Goal: Task Accomplishment & Management: Manage account settings

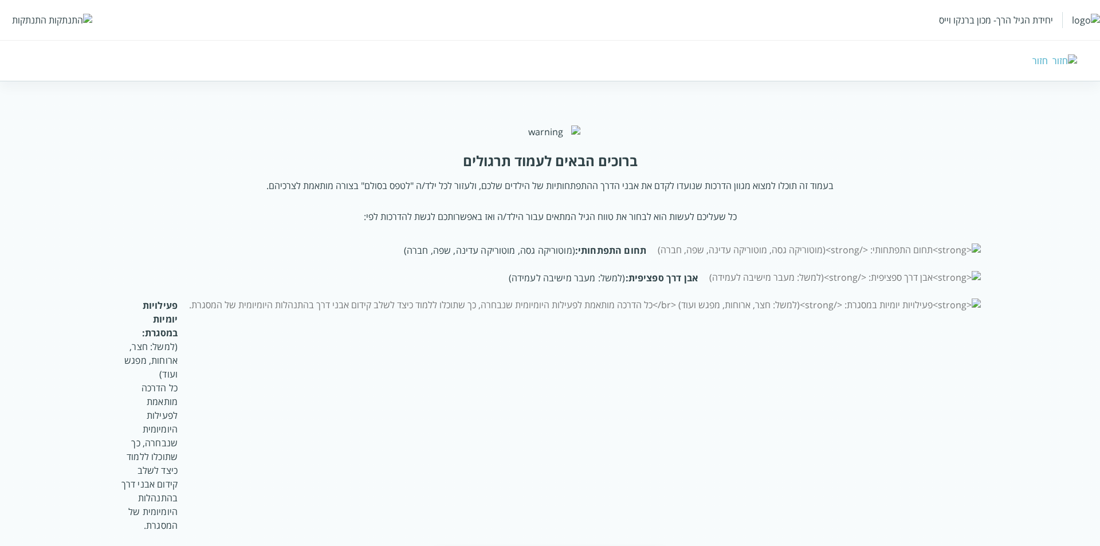
click at [31, 16] on div "יחידת הגיל הרך- מכון ברנקו וייס התנתקות" at bounding box center [550, 20] width 1100 height 40
click at [29, 18] on div "התנתקות" at bounding box center [29, 20] width 34 height 13
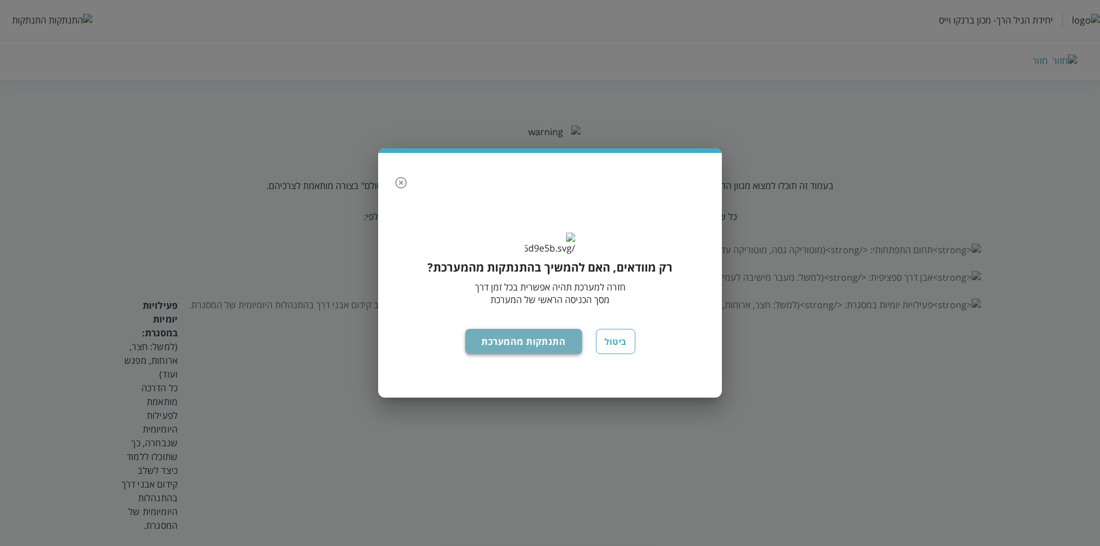
click at [542, 354] on button "התנתקות מהמערכת" at bounding box center [523, 341] width 117 height 25
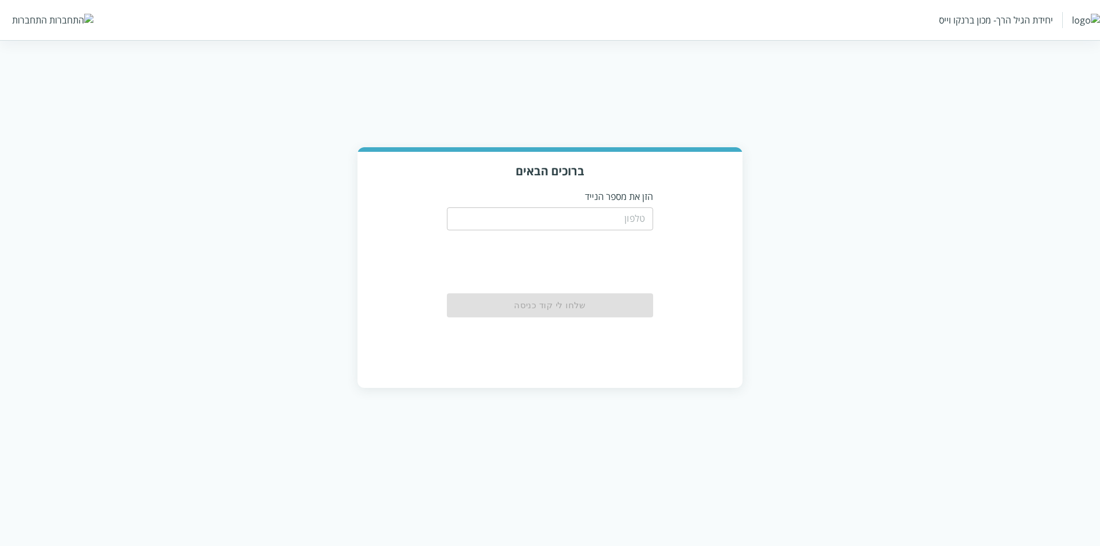
drag, startPoint x: 632, startPoint y: 212, endPoint x: 626, endPoint y: 216, distance: 7.3
click at [631, 212] on input "tel" at bounding box center [550, 218] width 206 height 23
type input "0533115537"
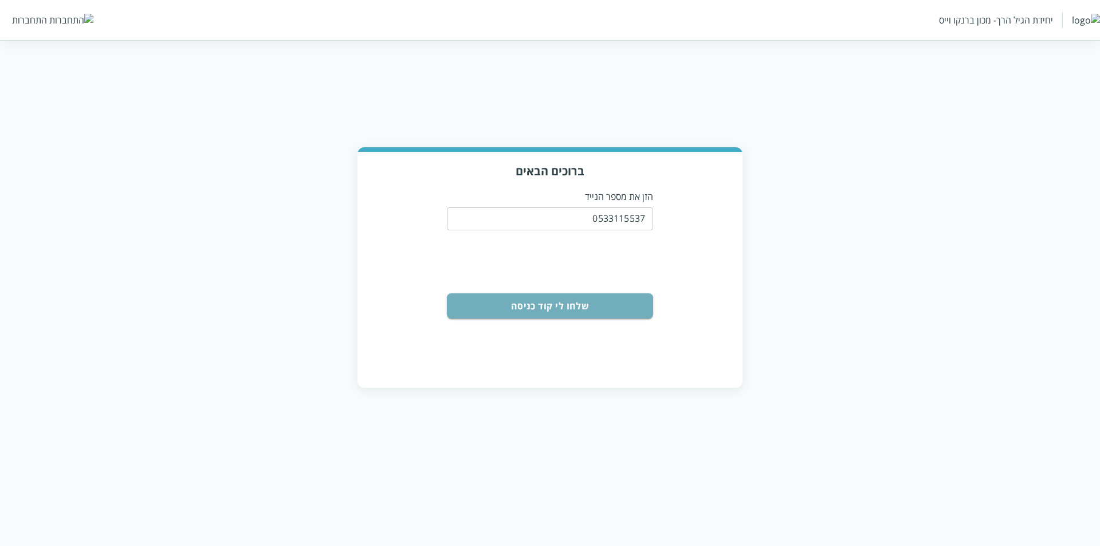
click at [576, 297] on button "שלחו לי קוד כניסה" at bounding box center [550, 305] width 206 height 25
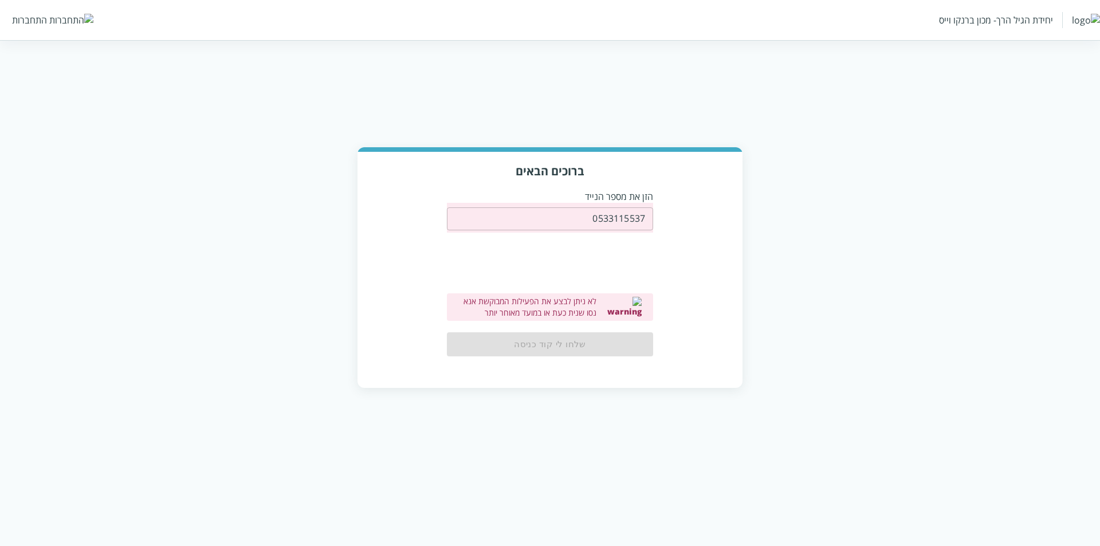
click at [357, 411] on html "יחידת הגיל הרך- מכון [PERSON_NAME] התחברות ברוכים הבאים הזן את מספר הנייד 05331…" at bounding box center [550, 205] width 1100 height 411
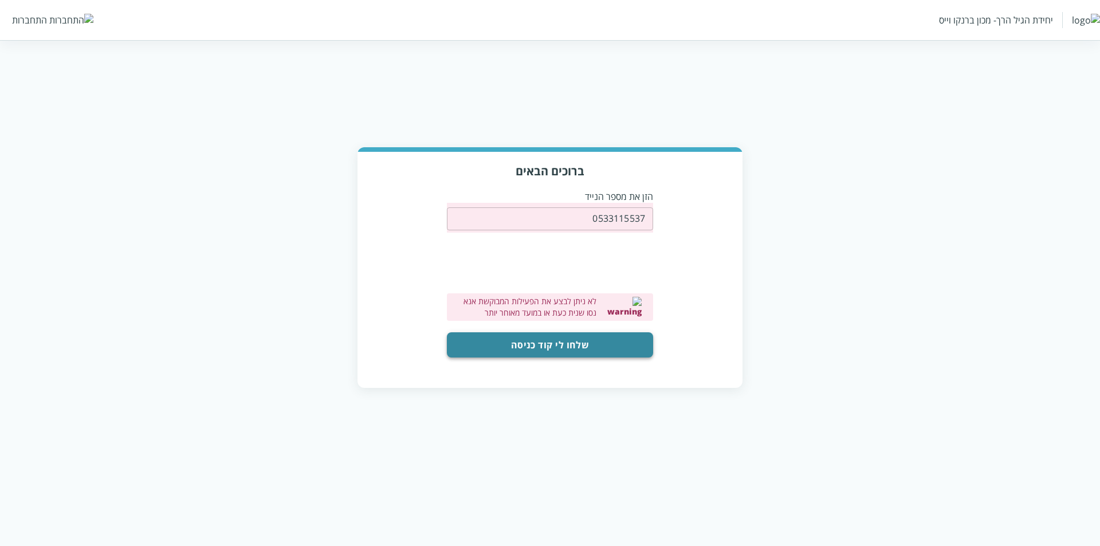
click at [572, 340] on button "שלחו לי קוד כניסה" at bounding box center [550, 344] width 206 height 25
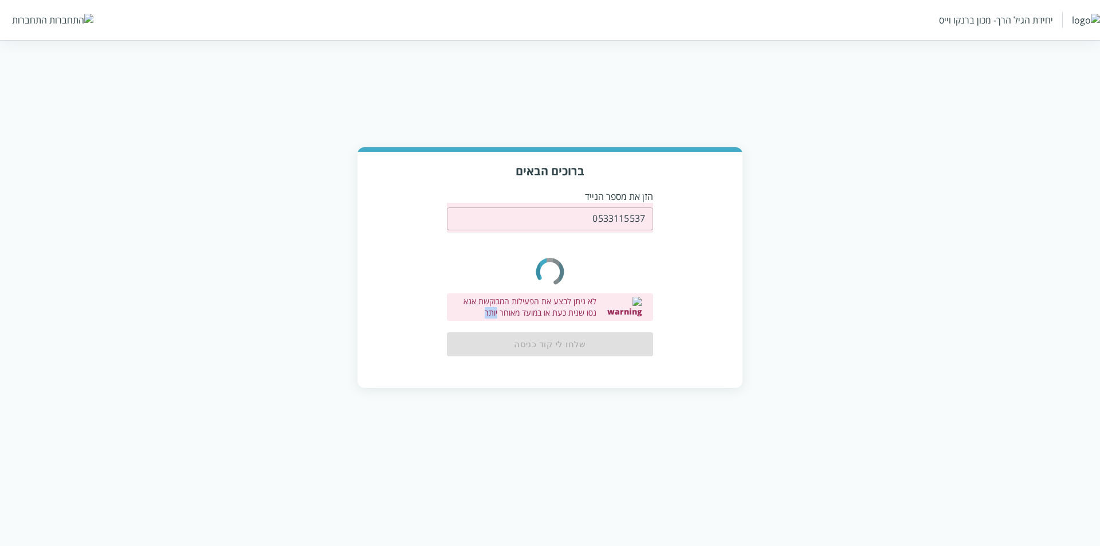
click at [572, 340] on div "שלחו לי קוד כניסה" at bounding box center [550, 344] width 206 height 24
click at [433, 314] on div "ברוכים הבאים הזן את מספר הנייד 0533115537 ​ 0cAFcWeA4wmytPkx87MRmO5ie4KQqV4CUeU…" at bounding box center [549, 269] width 385 height 235
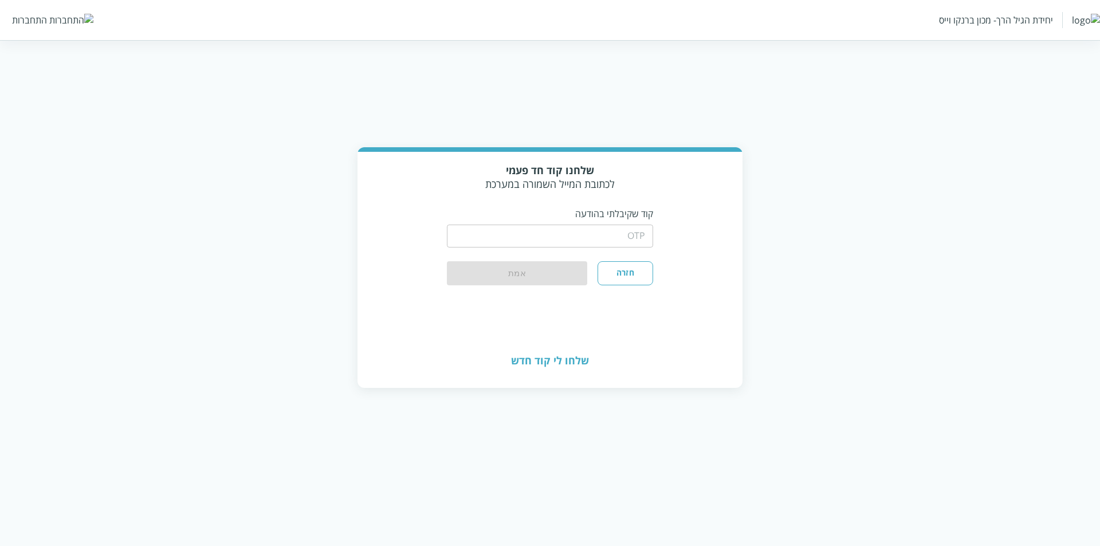
click at [608, 224] on input "string" at bounding box center [550, 235] width 206 height 23
type input "1234"
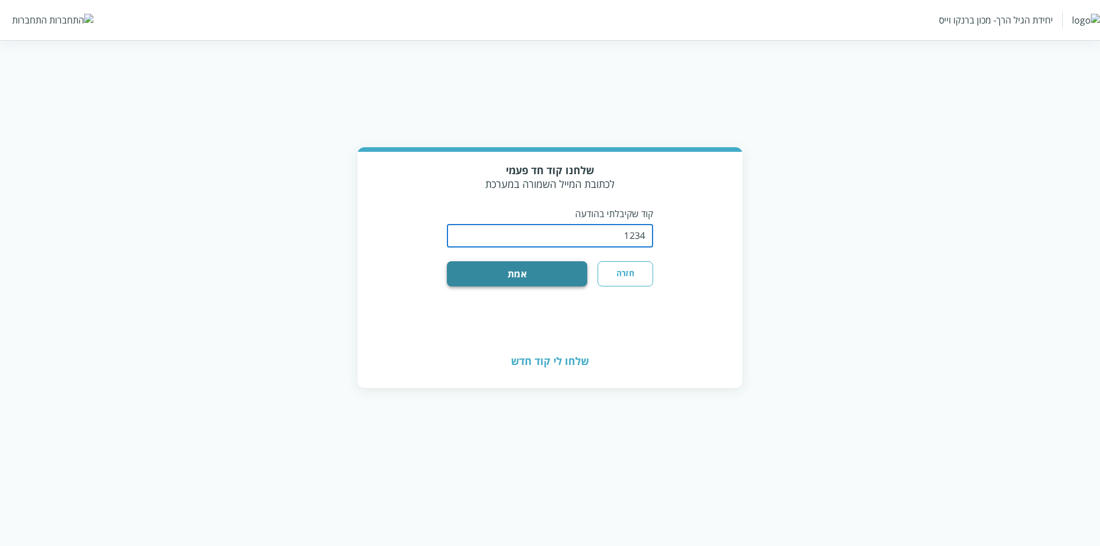
click at [561, 269] on button "אמת" at bounding box center [517, 273] width 140 height 25
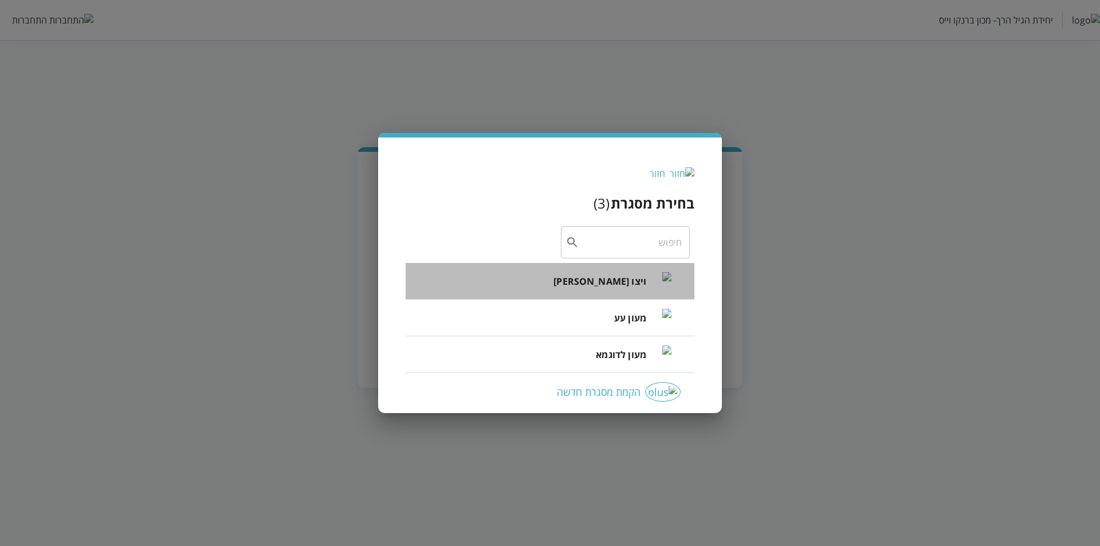
click at [592, 269] on li "ויצו רפפורט" at bounding box center [549, 281] width 289 height 37
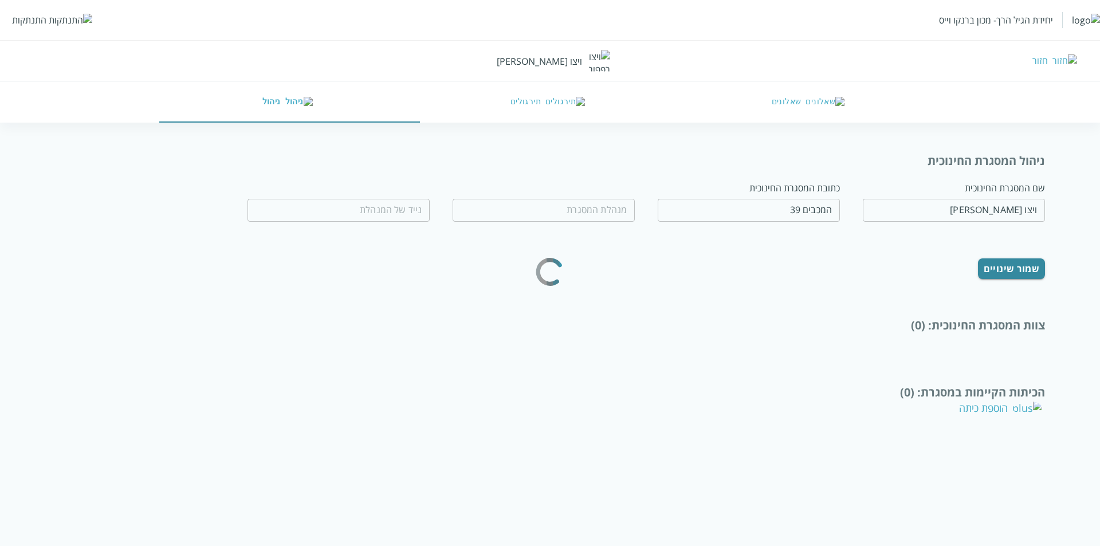
type input "חנה לל"
type input "0532654189"
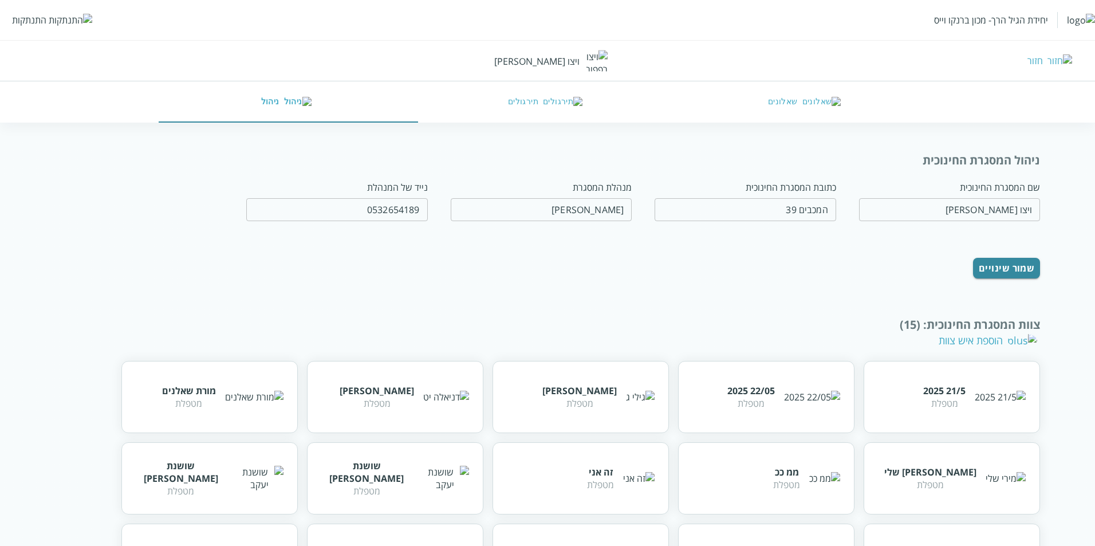
click at [799, 101] on button "שאלונים" at bounding box center [806, 101] width 259 height 41
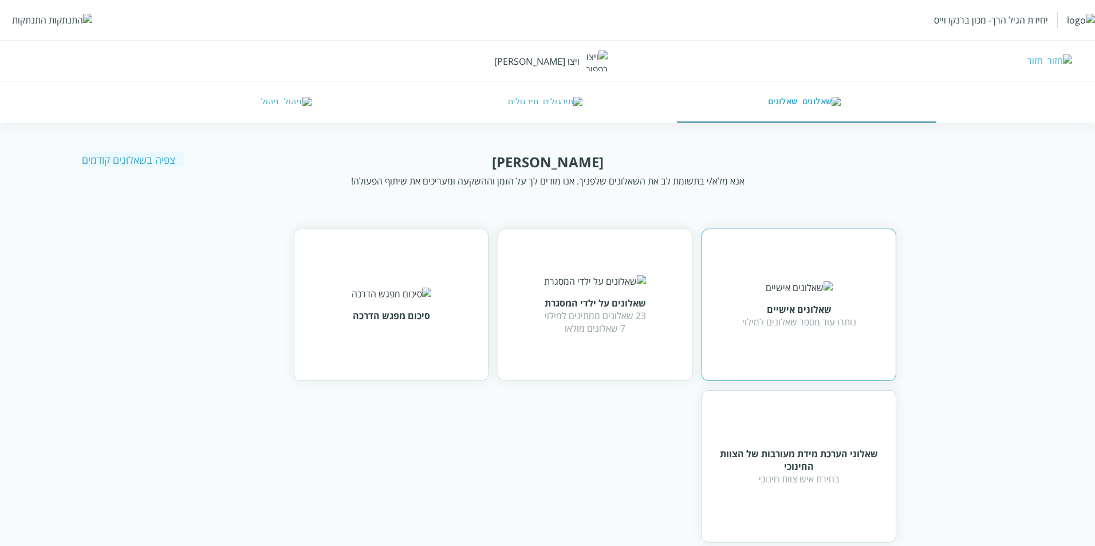
click at [762, 308] on div "שאלונים אישיים" at bounding box center [799, 309] width 114 height 13
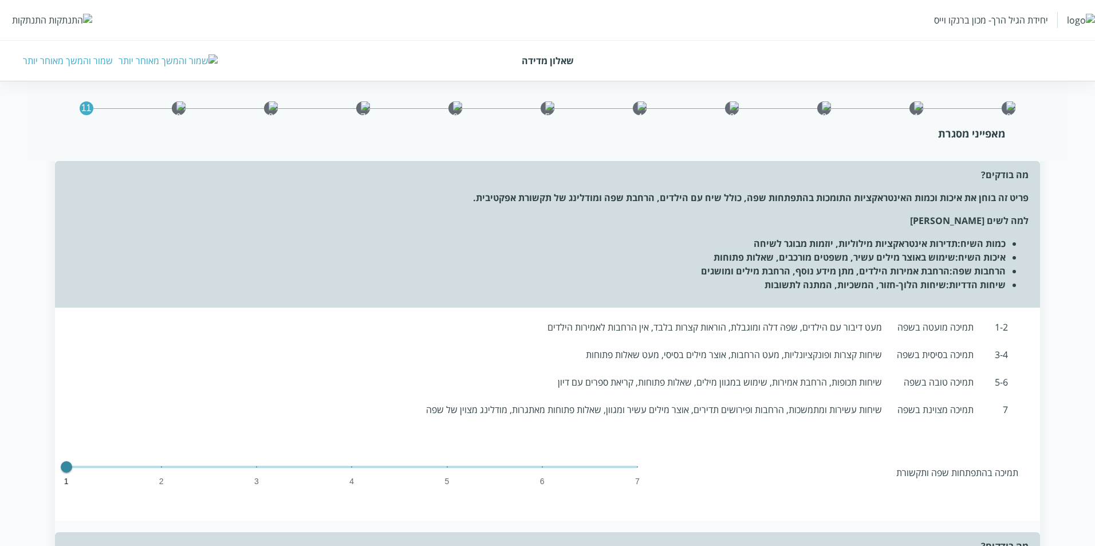
scroll to position [2978, 0]
type input "2"
drag, startPoint x: 162, startPoint y: 357, endPoint x: 246, endPoint y: 363, distance: 83.8
click at [166, 466] on span at bounding box center [351, 467] width 571 height 2
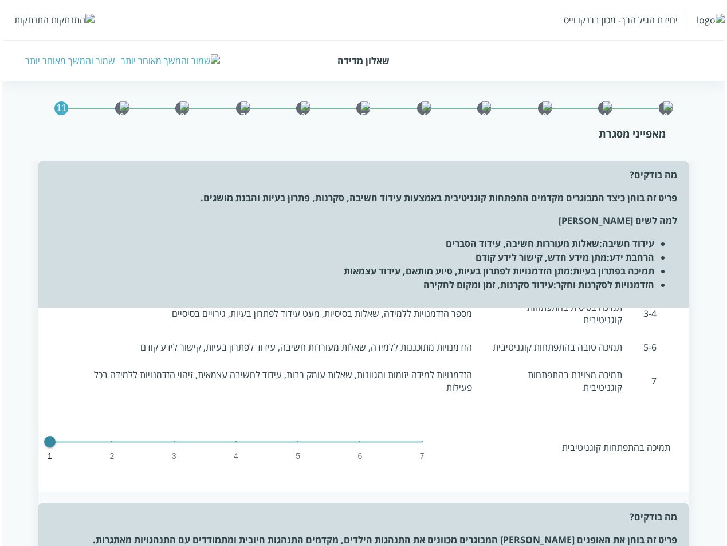
scroll to position [3656, 0]
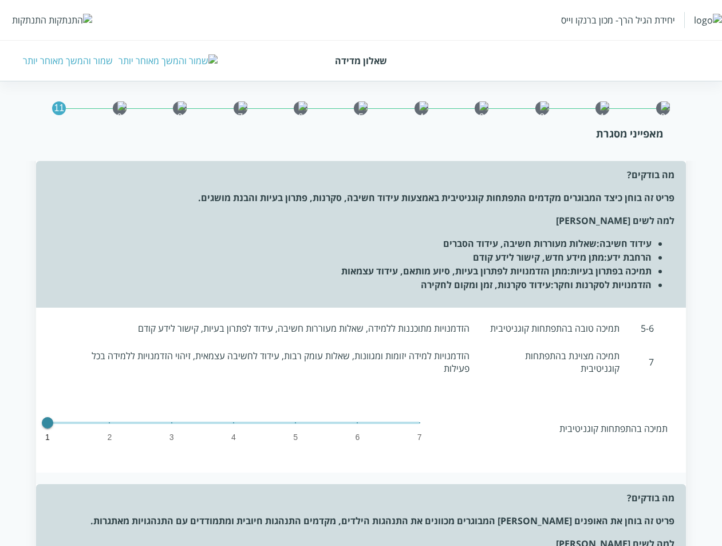
click at [31, 18] on div "התנתקות" at bounding box center [29, 20] width 34 height 13
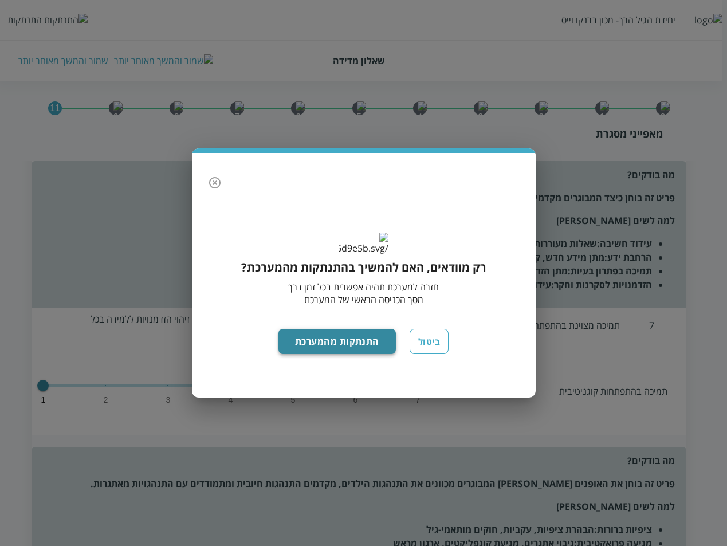
click at [331, 349] on button "התנתקות מהמערכת" at bounding box center [336, 341] width 117 height 25
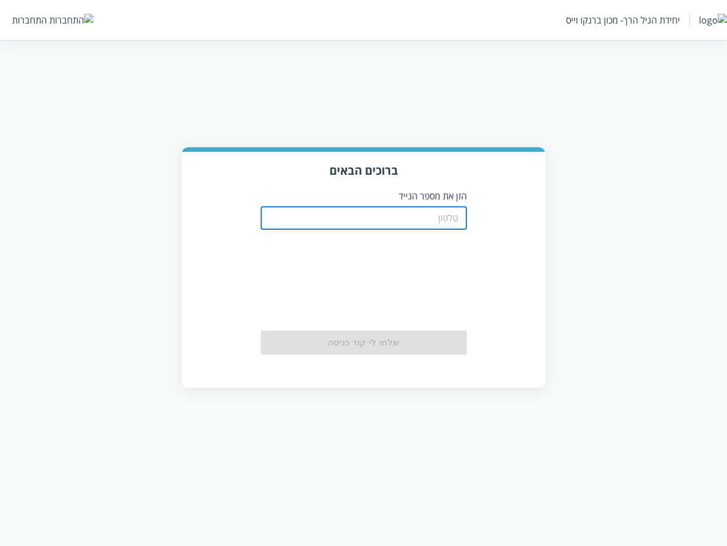
click at [422, 212] on input "tel" at bounding box center [364, 218] width 206 height 23
type input "0533115537"
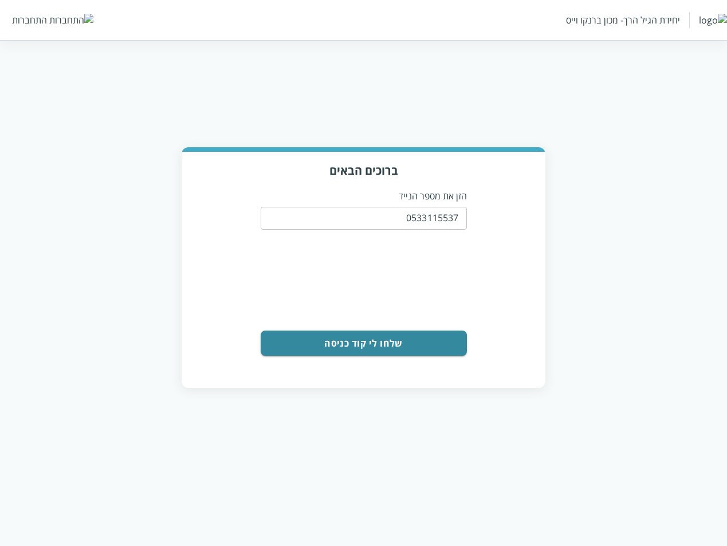
click at [399, 337] on button "שלחו לי קוד כניסה" at bounding box center [364, 342] width 206 height 25
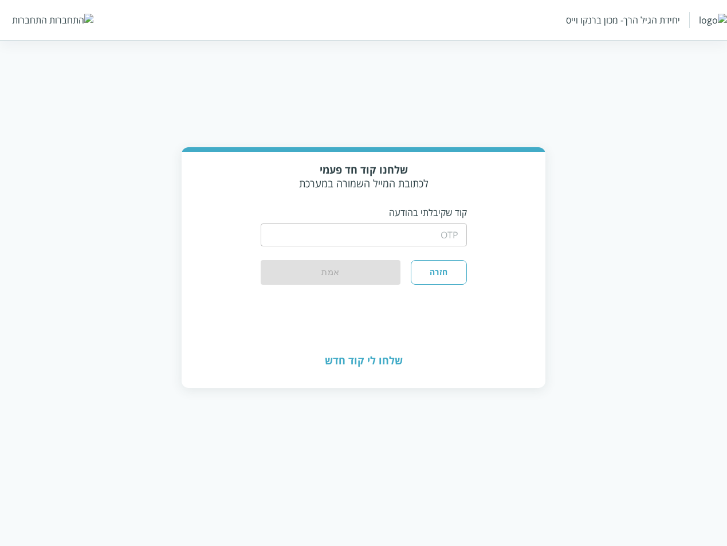
click at [430, 230] on input "string" at bounding box center [364, 234] width 206 height 23
type input "1234"
click at [373, 273] on button "אמת" at bounding box center [331, 272] width 140 height 25
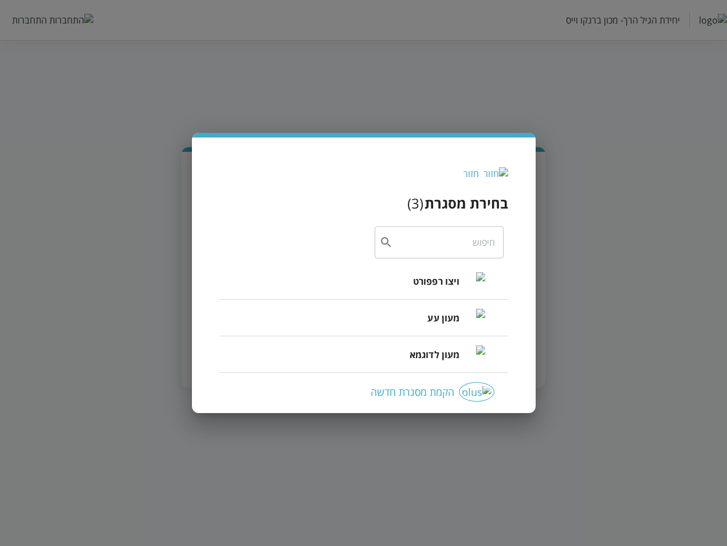
click at [442, 293] on div "מעון עע" at bounding box center [455, 317] width 57 height 49
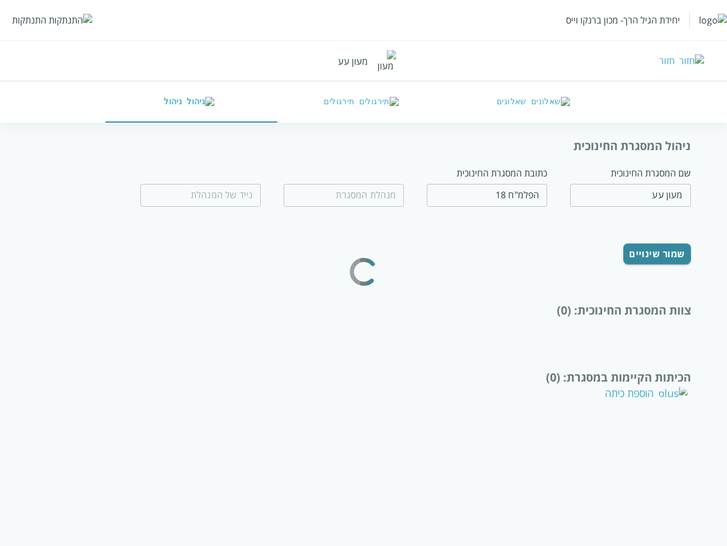
type input "עדנה רונן"
type input "0522222222"
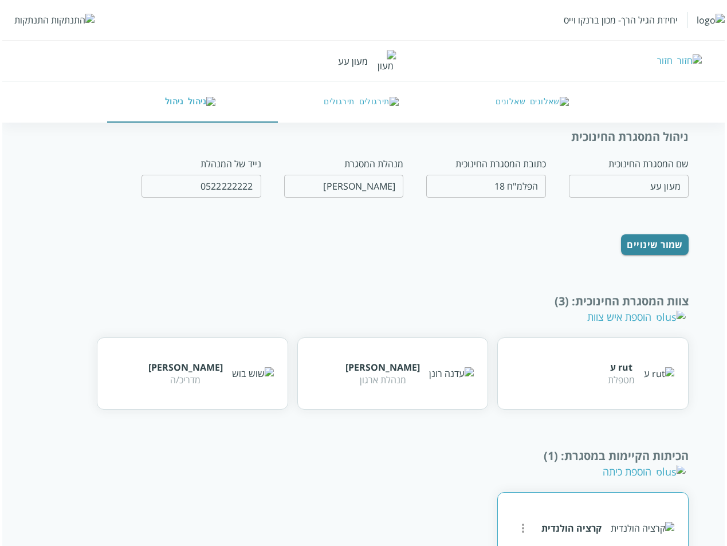
scroll to position [36, 0]
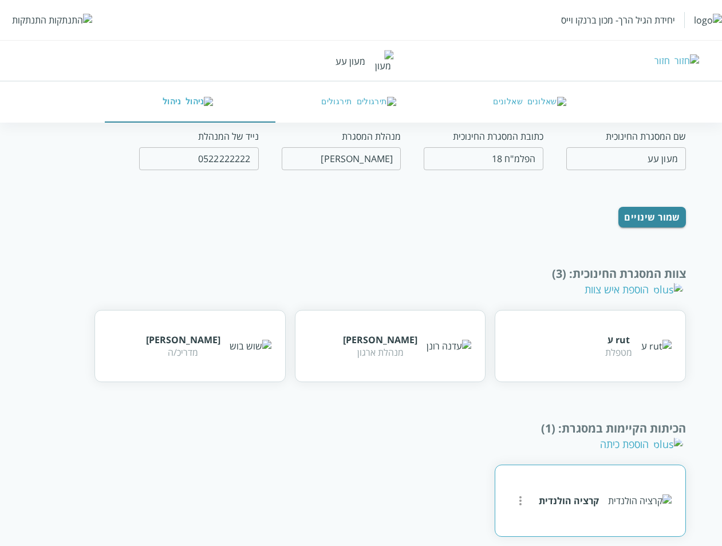
click at [522, 494] on icon "more" at bounding box center [521, 501] width 14 height 14
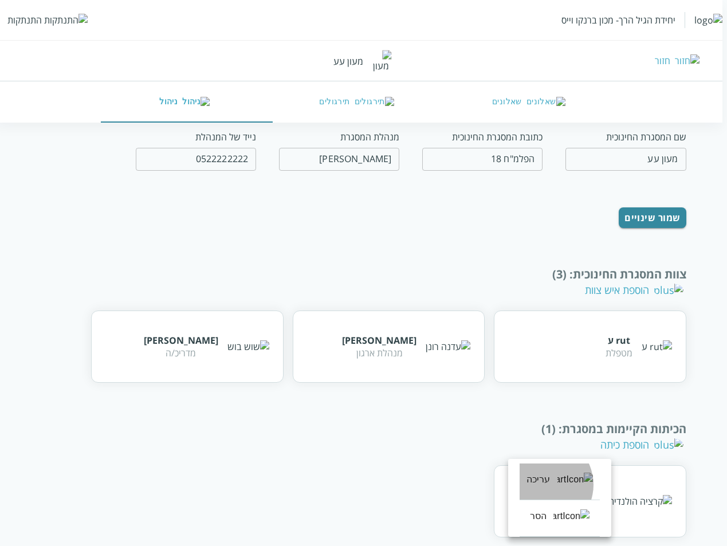
click at [542, 484] on div "עריכה" at bounding box center [538, 479] width 24 height 14
type input "קרציה הולנדית"
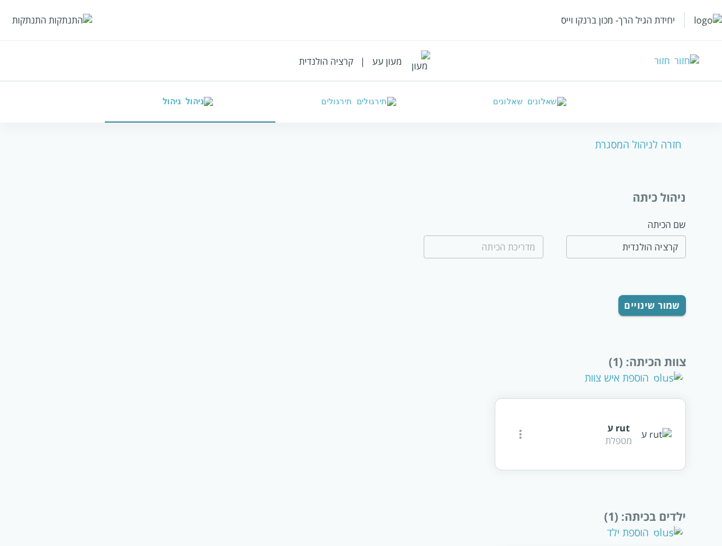
click at [627, 145] on div "חזרה לניהול המסגרת" at bounding box center [640, 144] width 91 height 14
type input "מעון עע"
type input "הפלמ"ח 18"
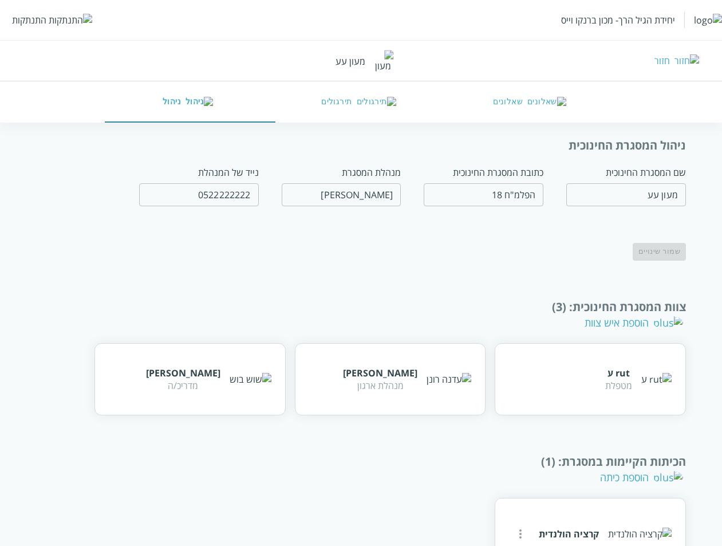
click at [497, 96] on button "שאלונים" at bounding box center [532, 101] width 171 height 41
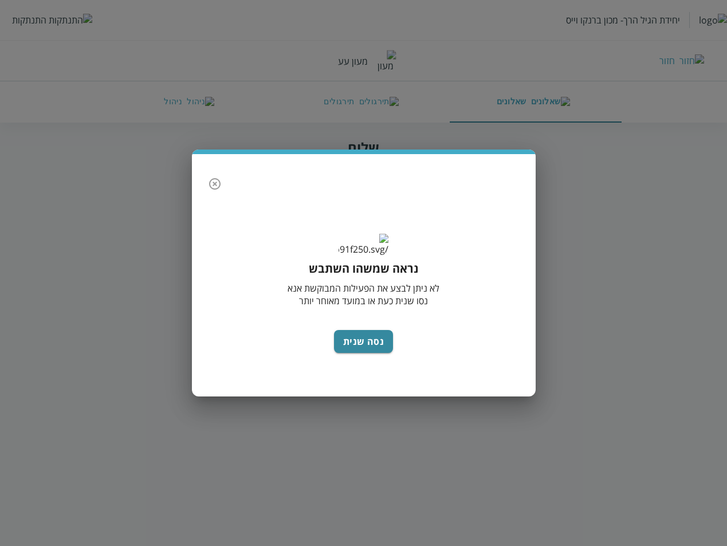
click at [212, 177] on icon "button" at bounding box center [215, 184] width 14 height 14
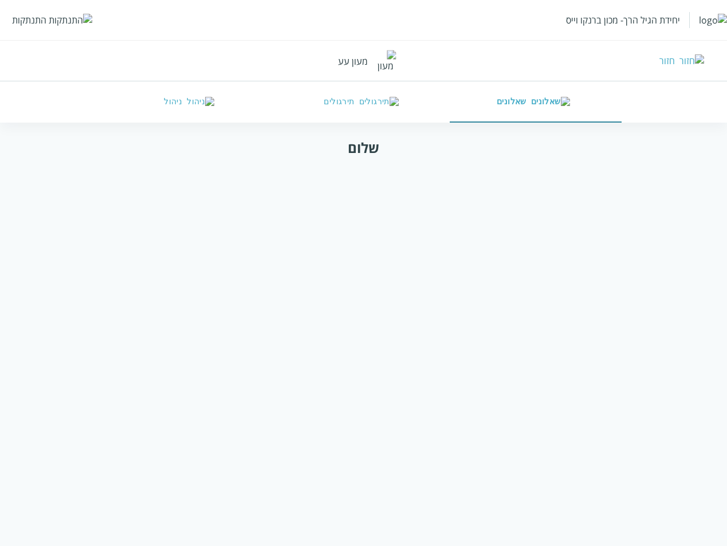
click at [18, 15] on div "התנתקות" at bounding box center [29, 20] width 34 height 13
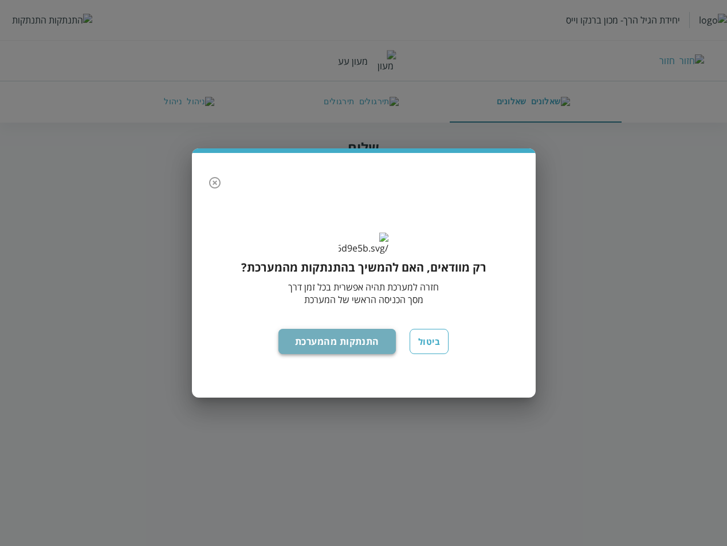
click at [367, 354] on button "התנתקות מהמערכת" at bounding box center [336, 341] width 117 height 25
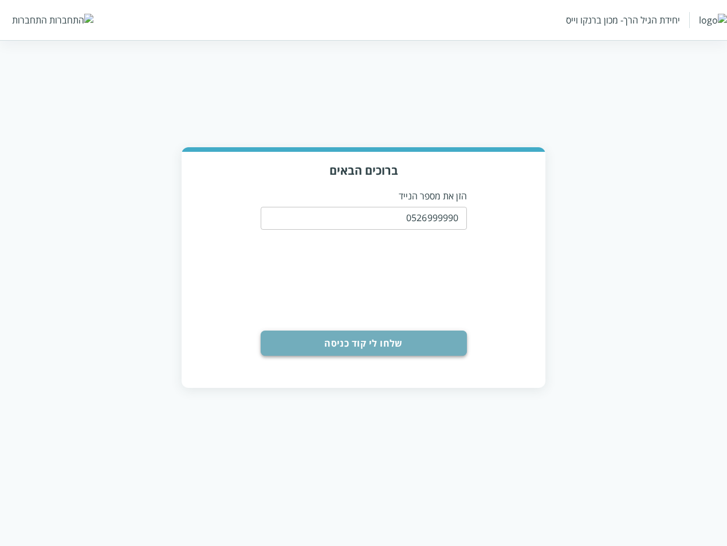
click at [356, 348] on button "שלחו לי קוד כניסה" at bounding box center [364, 342] width 206 height 25
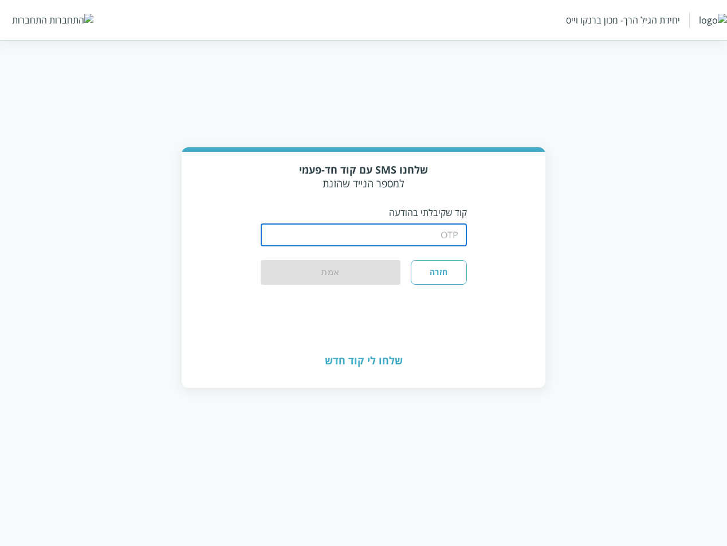
drag, startPoint x: 417, startPoint y: 226, endPoint x: 409, endPoint y: 234, distance: 10.9
click at [417, 226] on input "string" at bounding box center [364, 234] width 206 height 23
type input "1234"
click at [368, 280] on div "שלחנו SMS עם קוד חד-פעמי למספר הנייד שהזנת קוד שקיבלתי בהודעה ​ חזרה אמת" at bounding box center [364, 243] width 364 height 183
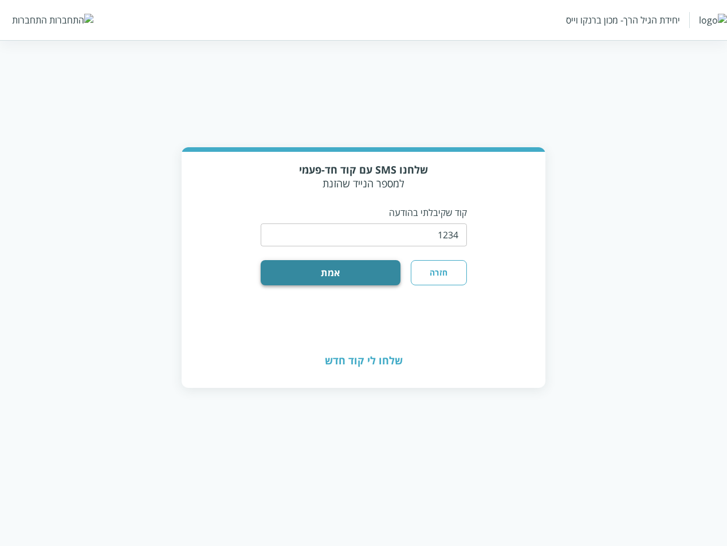
click at [369, 272] on button "אמת" at bounding box center [331, 272] width 140 height 25
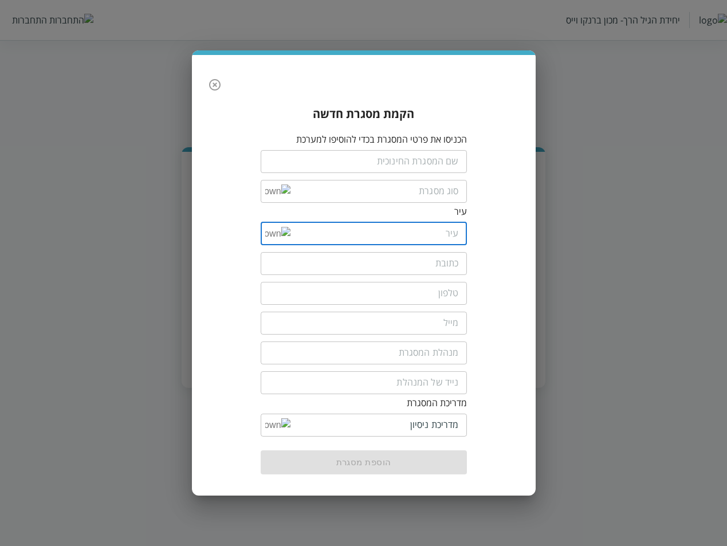
click at [290, 234] on input "list" at bounding box center [374, 233] width 168 height 23
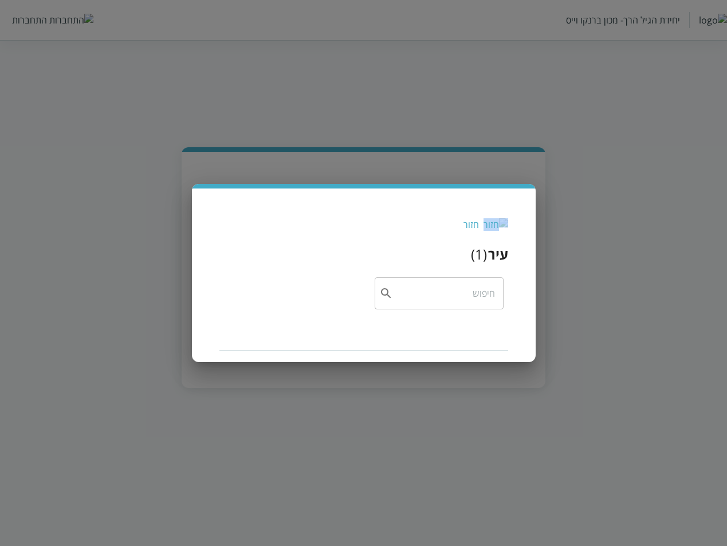
click at [390, 11] on div "חזור עיר ( 1 ) ​" at bounding box center [363, 273] width 727 height 546
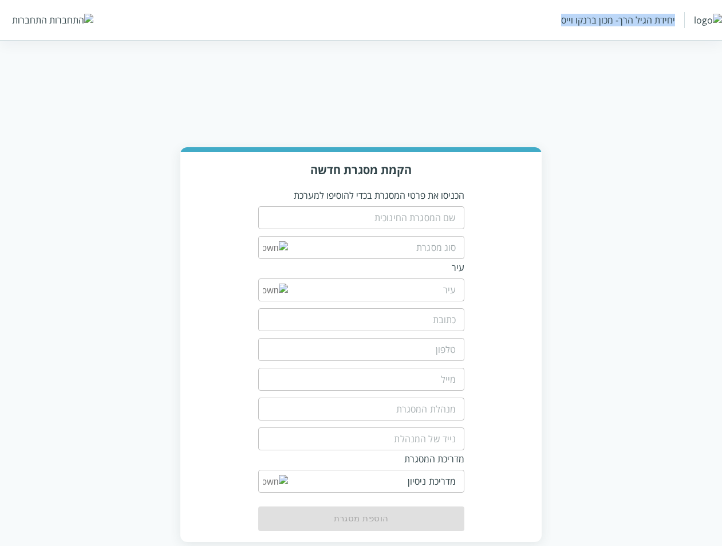
click at [390, 11] on div "יחידת הגיל הרך- מכון ברנקו וייס התחברות" at bounding box center [361, 20] width 722 height 40
click at [27, 22] on div "התחברות" at bounding box center [29, 20] width 35 height 13
click at [28, 18] on div "התחברות" at bounding box center [29, 20] width 35 height 13
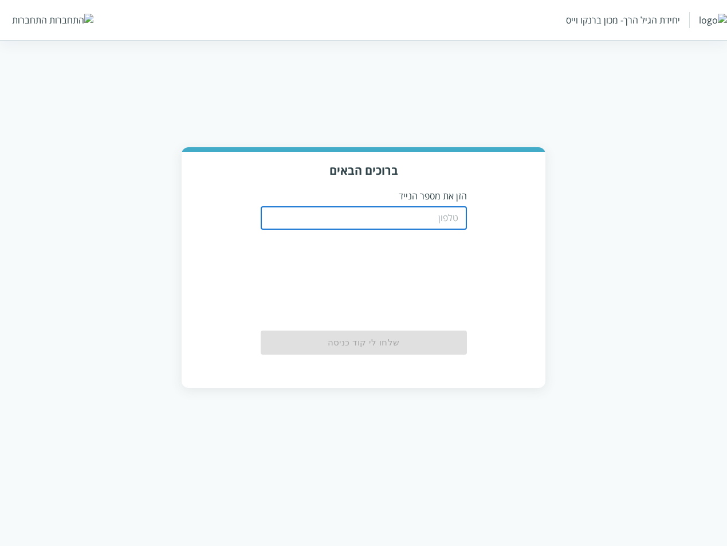
click at [434, 211] on input "tel" at bounding box center [364, 218] width 206 height 23
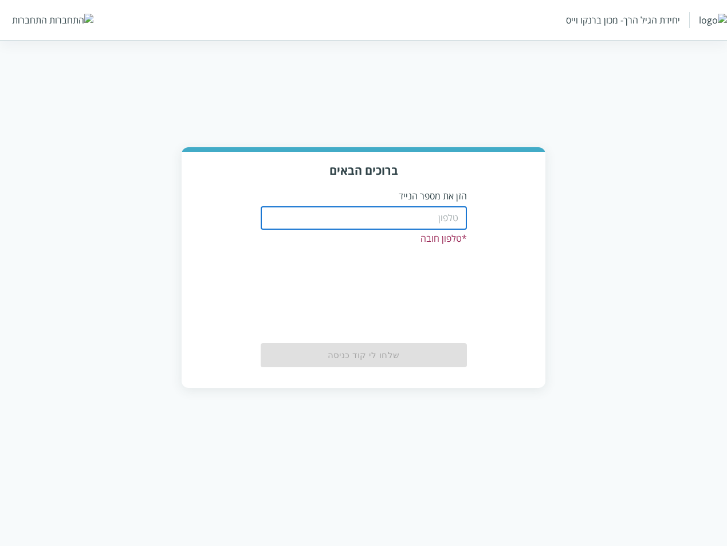
paste input "0526999990"
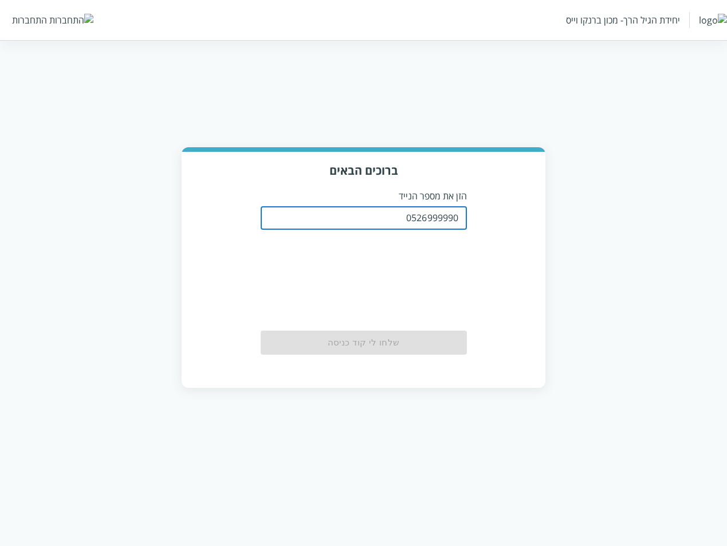
type input "0526999990"
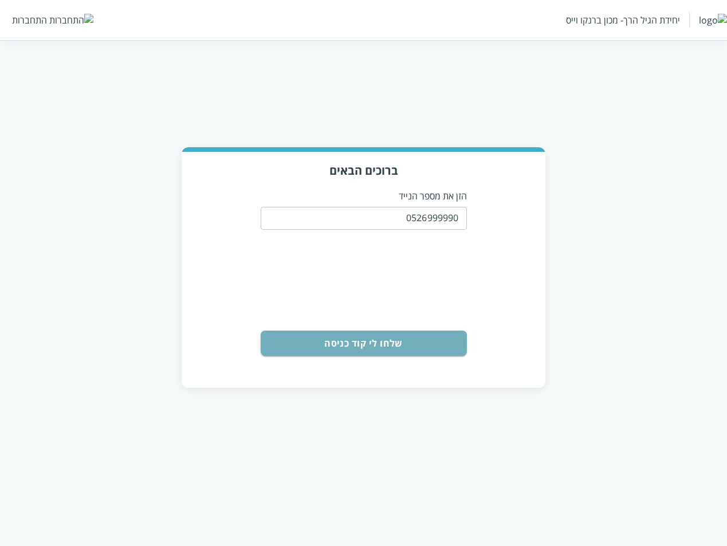
click at [391, 342] on button "שלחו לי קוד כניסה" at bounding box center [364, 342] width 206 height 25
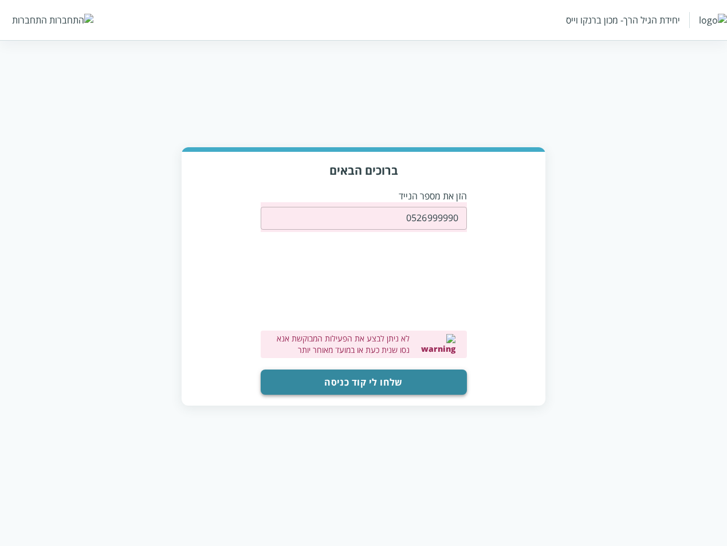
click at [359, 377] on button "שלחו לי קוד כניסה" at bounding box center [364, 381] width 206 height 25
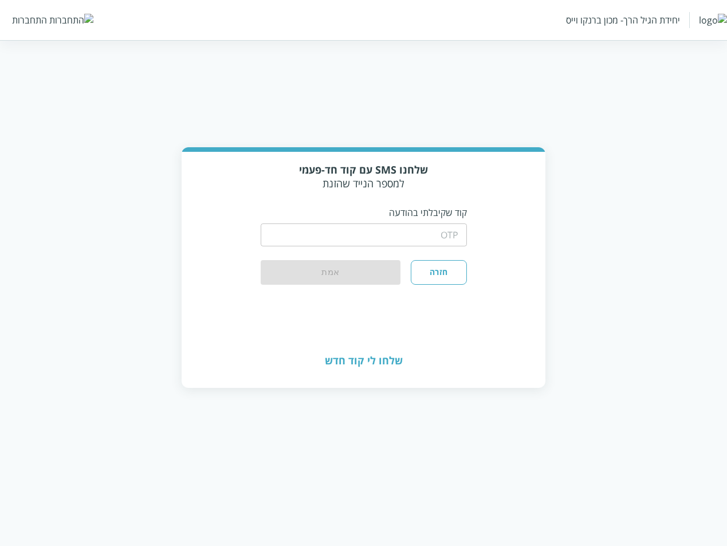
click at [434, 229] on input "string" at bounding box center [364, 234] width 206 height 23
type input "1234"
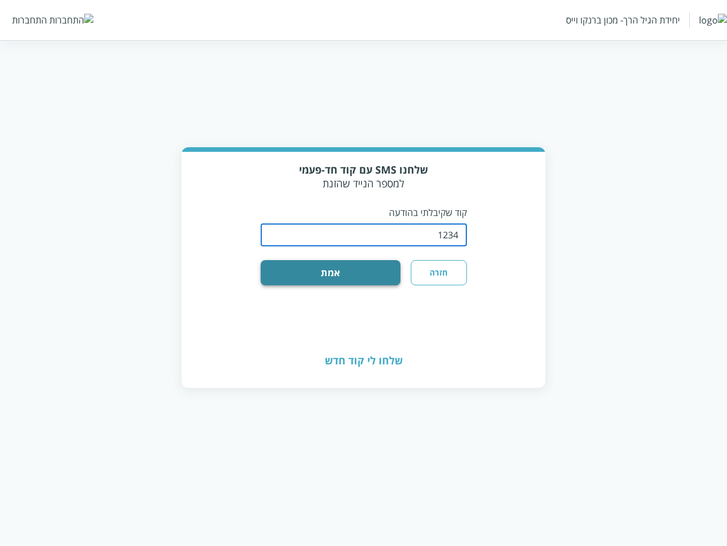
click at [381, 269] on button "אמת" at bounding box center [331, 272] width 140 height 25
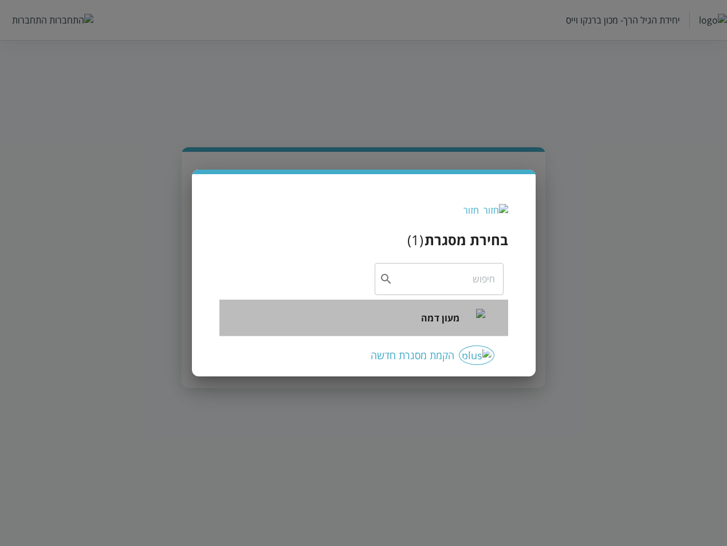
click at [444, 319] on span "מעון דמה" at bounding box center [440, 318] width 38 height 14
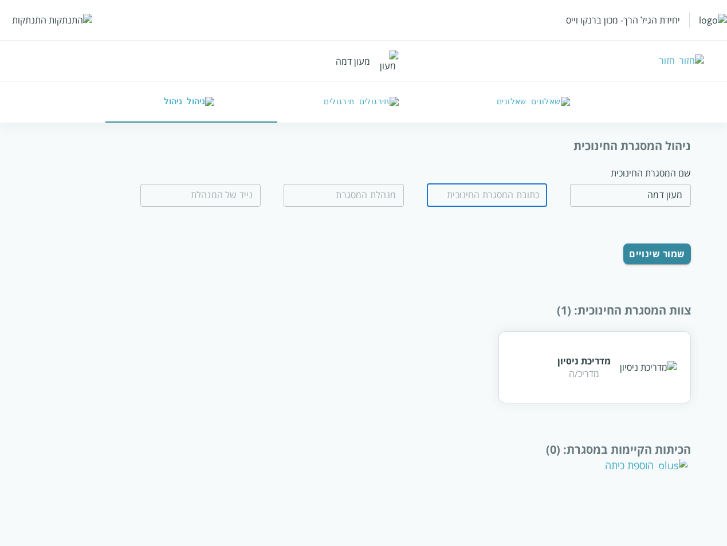
click at [479, 200] on input "text" at bounding box center [487, 195] width 120 height 23
click at [360, 199] on input "fullName" at bounding box center [343, 195] width 120 height 23
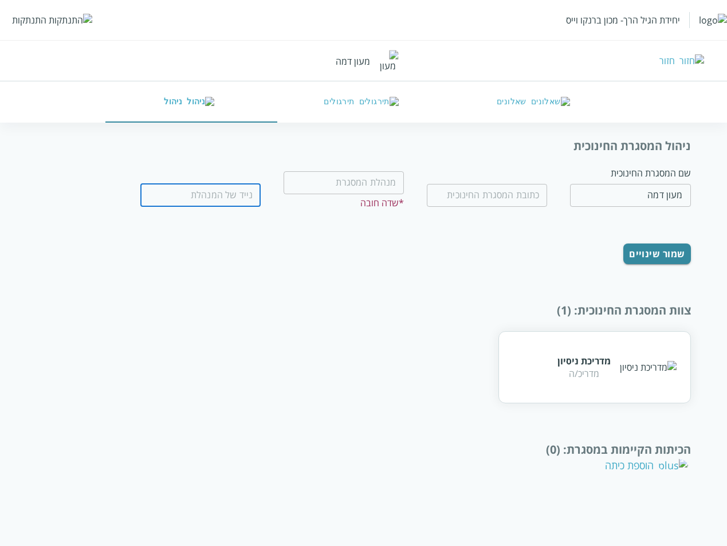
click at [183, 191] on input "tel" at bounding box center [200, 195] width 120 height 23
click at [574, 269] on div "ניהול המסגרת החינוכית שם המסגרת החינוכית מעון דמה ​ ​ ​ * שדה חובה ​ שמור שינוי…" at bounding box center [363, 312] width 654 height 348
drag, startPoint x: 474, startPoint y: 296, endPoint x: 480, endPoint y: 306, distance: 12.1
click at [474, 296] on div "ניהול המסגרת החינוכית שם המסגרת החינוכית מעון דמה ​ ​ ​ * שדה חובה ​ שמור שינוי…" at bounding box center [363, 312] width 654 height 348
drag, startPoint x: 498, startPoint y: 191, endPoint x: 505, endPoint y: 194, distance: 8.2
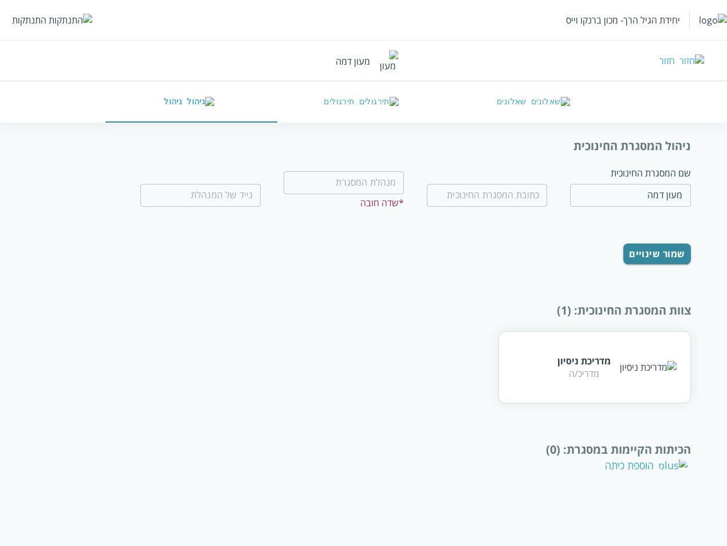
click at [498, 191] on input "text" at bounding box center [487, 195] width 120 height 23
click at [647, 184] on input "מעון דמה" at bounding box center [630, 195] width 120 height 23
drag, startPoint x: 341, startPoint y: 178, endPoint x: 278, endPoint y: 176, distance: 63.0
click at [335, 178] on input "fullName" at bounding box center [343, 182] width 120 height 23
click at [225, 191] on input "tel" at bounding box center [200, 195] width 120 height 23
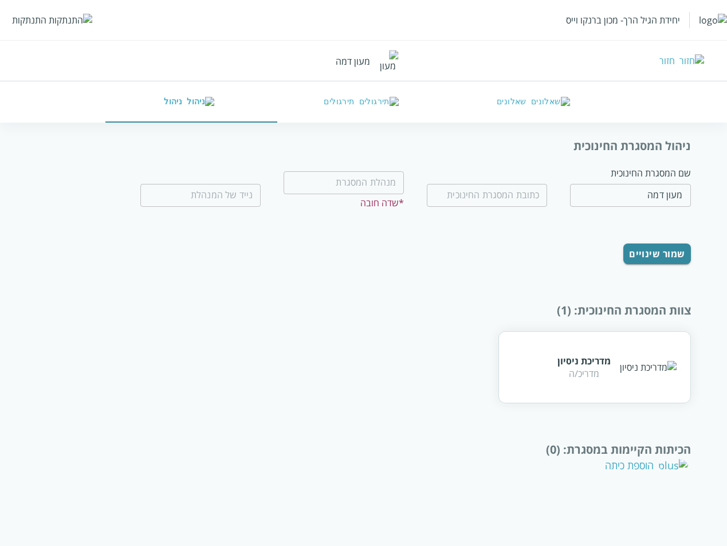
click at [367, 331] on div "מדריכת ניסיון מדריכ/ה" at bounding box center [363, 367] width 654 height 72
click at [510, 188] on input "text" at bounding box center [487, 195] width 120 height 23
click at [373, 181] on input "fullName" at bounding box center [343, 182] width 120 height 23
click at [227, 190] on input "tel" at bounding box center [200, 195] width 120 height 23
click at [616, 187] on input "מעון דמה" at bounding box center [630, 195] width 120 height 23
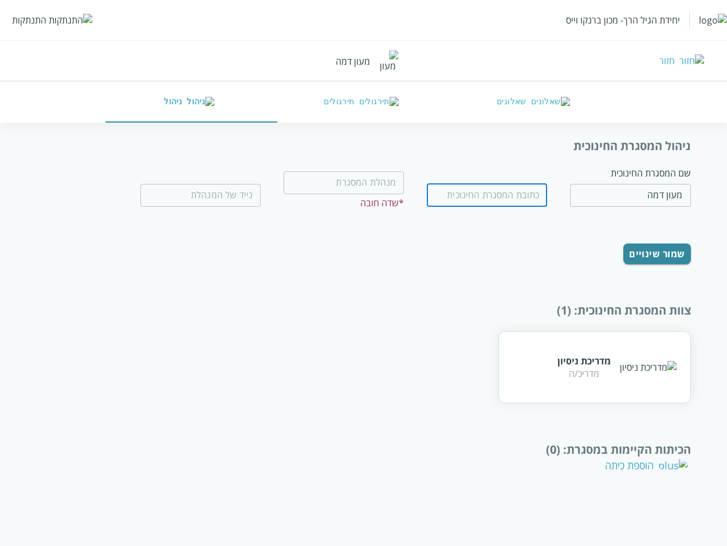
click at [511, 195] on input "text" at bounding box center [487, 195] width 120 height 23
click at [324, 272] on div "ניהול המסגרת החינוכית שם המסגרת החינוכית מעון דמה ​ ​ ​ * שדה חובה ​ שמור שינוי…" at bounding box center [363, 312] width 654 height 348
click at [533, 188] on input "text" at bounding box center [487, 195] width 120 height 23
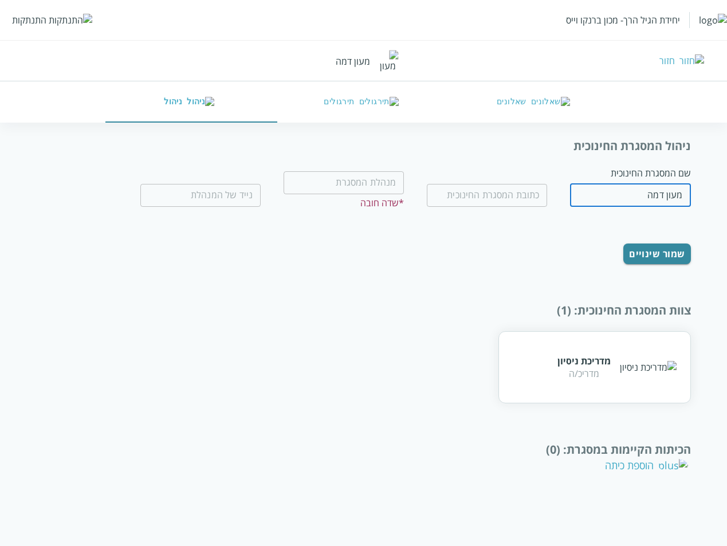
click at [623, 189] on input "מעון דמה" at bounding box center [630, 195] width 120 height 23
click at [448, 208] on form "שם המסגרת החינוכית מעון דמה ​ ​ ​ * שדה חובה ​ שמור שינויים" at bounding box center [390, 215] width 602 height 97
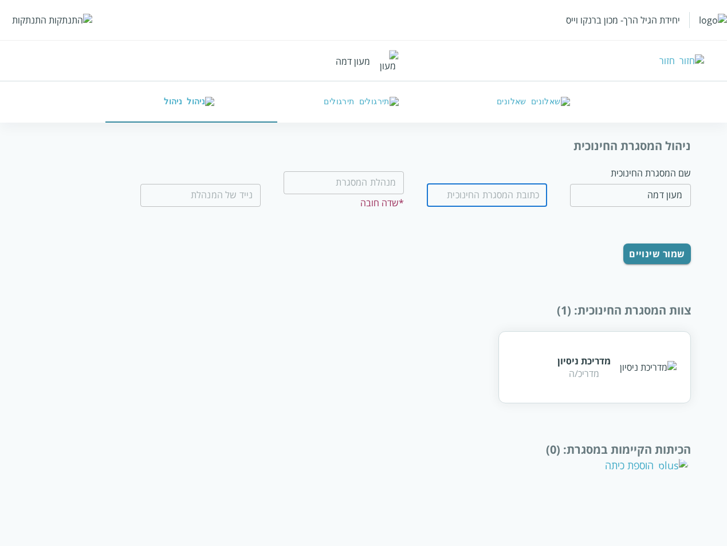
click at [448, 198] on input "text" at bounding box center [487, 195] width 120 height 23
click at [337, 171] on input "fullName" at bounding box center [343, 182] width 120 height 23
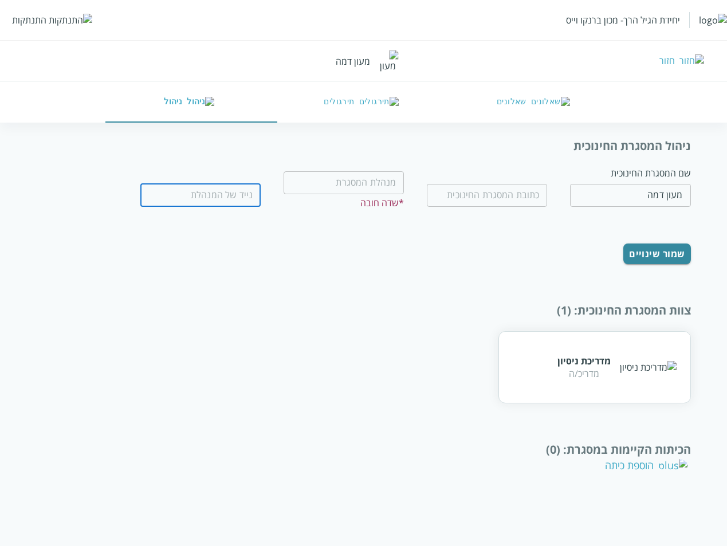
click at [206, 184] on input "tel" at bounding box center [200, 195] width 120 height 23
drag, startPoint x: 339, startPoint y: 175, endPoint x: 392, endPoint y: 175, distance: 53.3
click at [343, 175] on input "fullName" at bounding box center [343, 182] width 120 height 23
click at [501, 187] on input "text" at bounding box center [487, 195] width 120 height 23
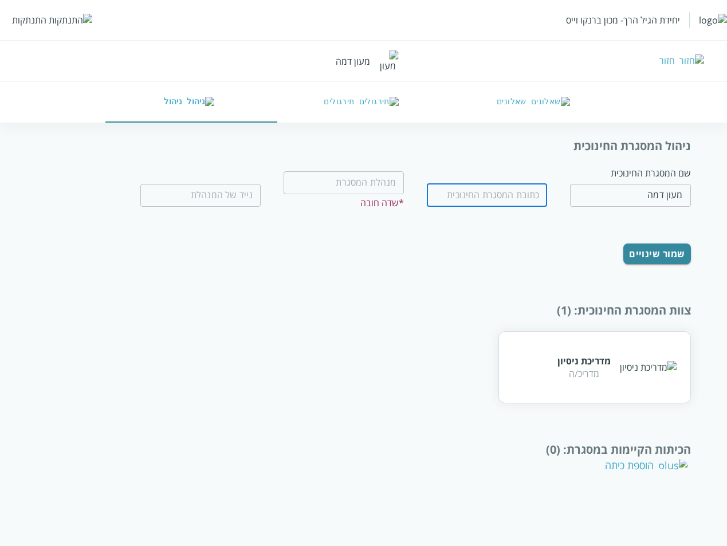
click at [608, 187] on input "מעון דמה" at bounding box center [630, 195] width 120 height 23
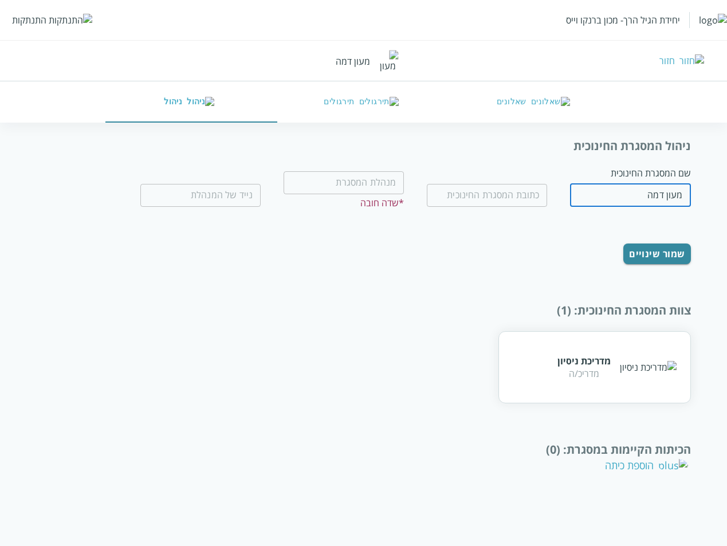
click at [515, 112] on button "שאלונים" at bounding box center [536, 101] width 172 height 41
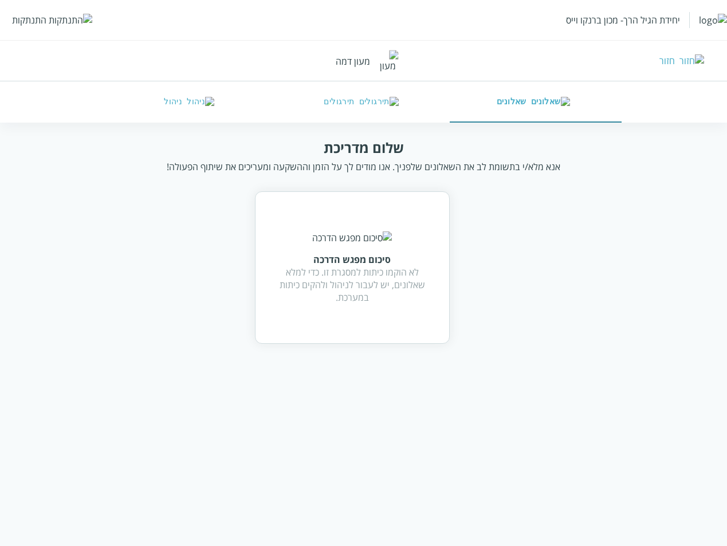
click at [19, 18] on div "התנתקות" at bounding box center [29, 20] width 34 height 13
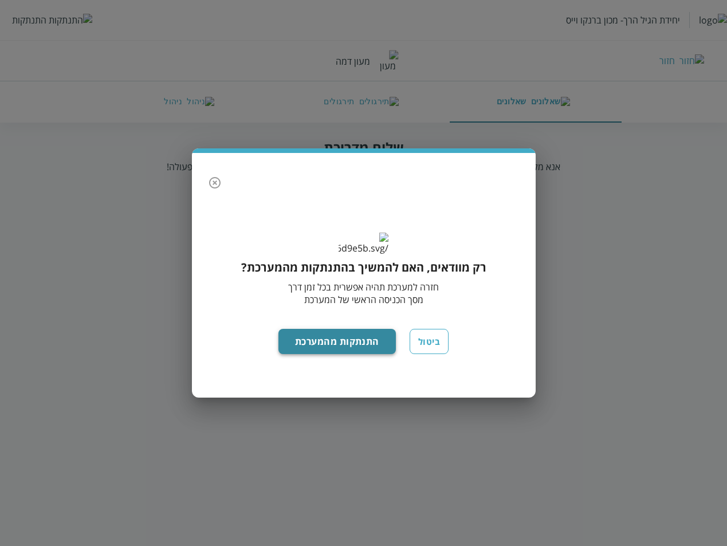
click at [344, 341] on button "התנתקות מהמערכת" at bounding box center [336, 341] width 117 height 25
